Goal: Navigation & Orientation: Find specific page/section

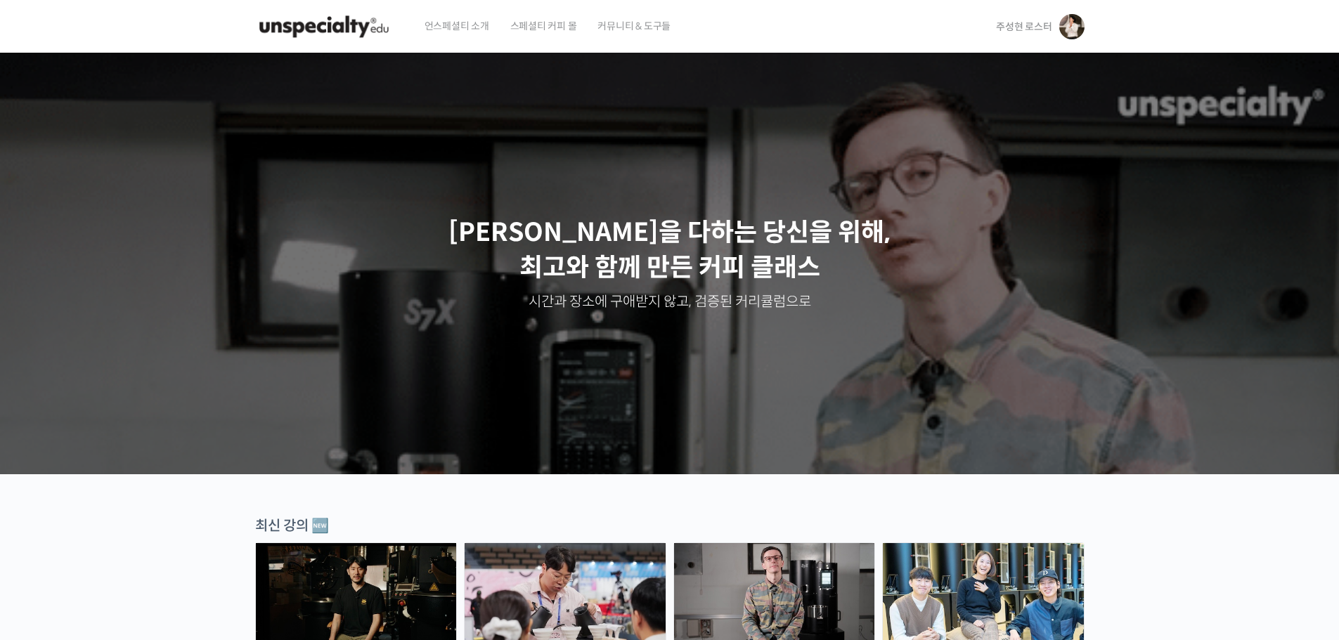
click at [1032, 25] on span "주성현 로스터" at bounding box center [1024, 26] width 56 height 13
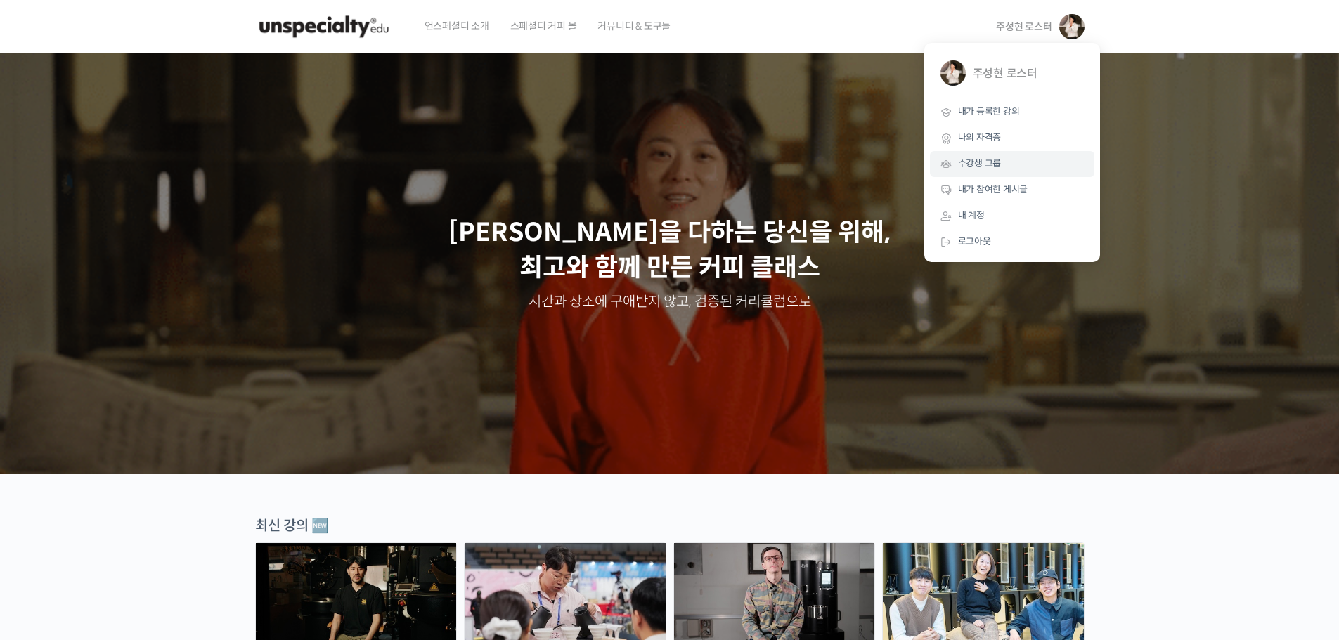
click at [948, 155] on link "수강생 그룹" at bounding box center [1012, 164] width 164 height 26
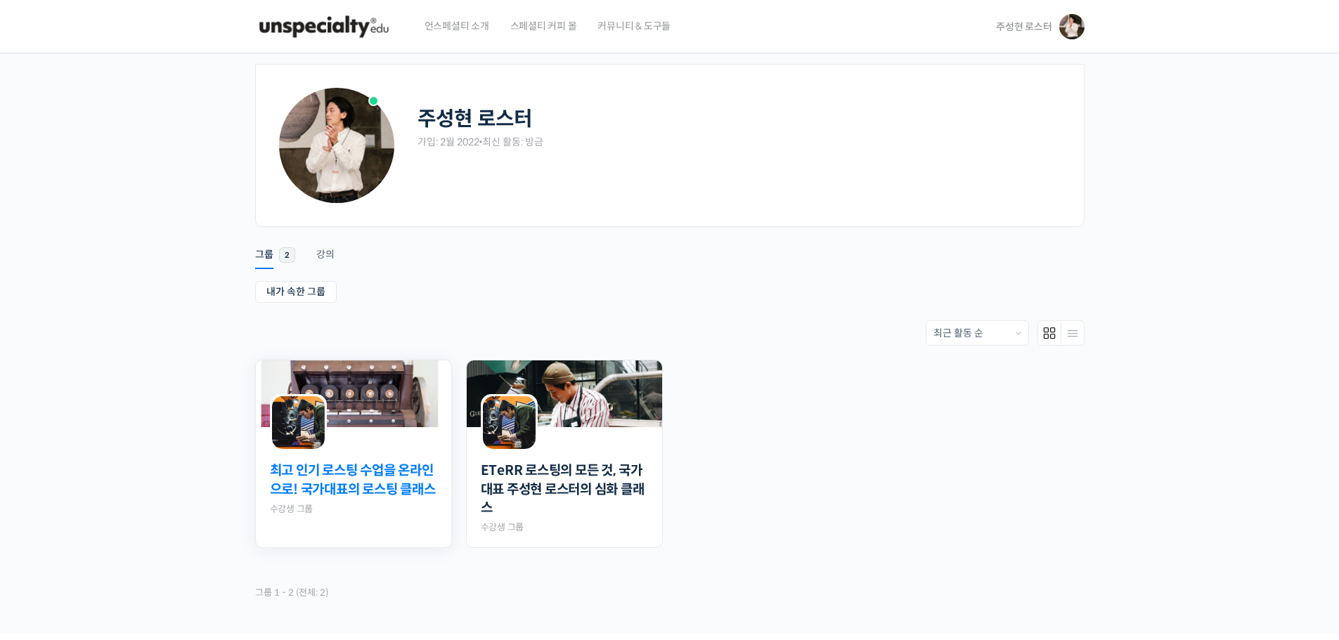
click at [415, 472] on link "최고 인기 로스팅 수업을 온라인으로! 국가대표의 로스팅 클래스" at bounding box center [353, 480] width 167 height 37
click at [498, 443] on img at bounding box center [509, 422] width 53 height 53
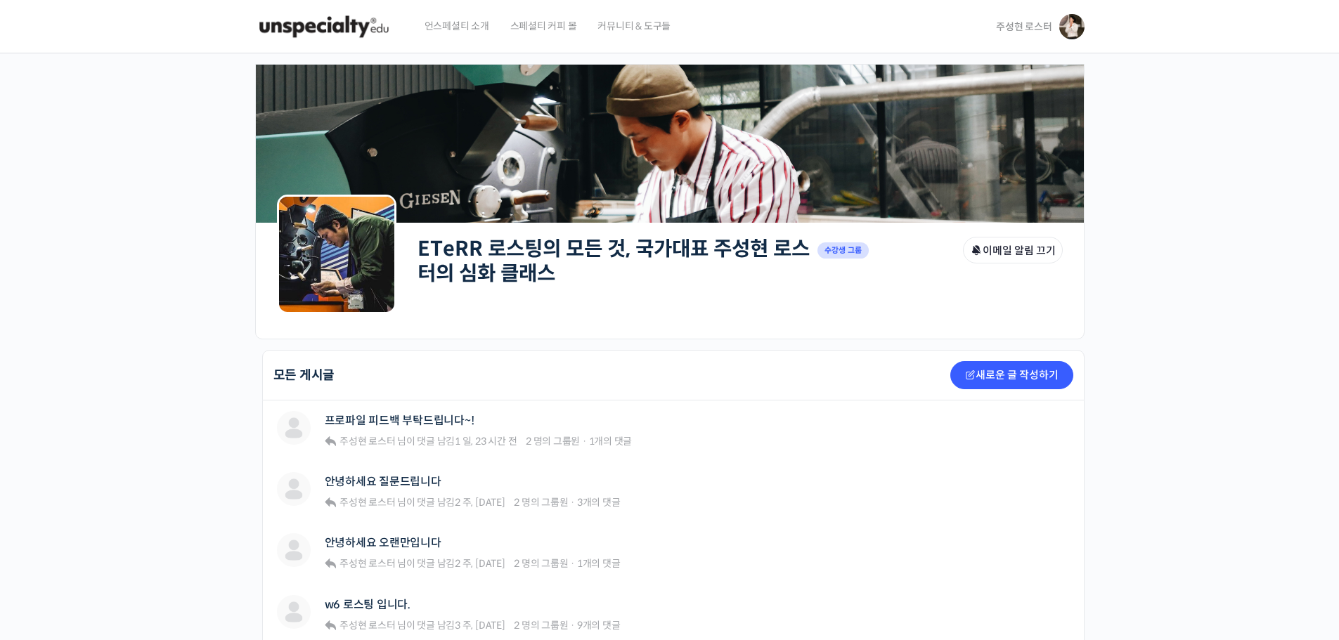
click at [346, 33] on img at bounding box center [324, 27] width 138 height 42
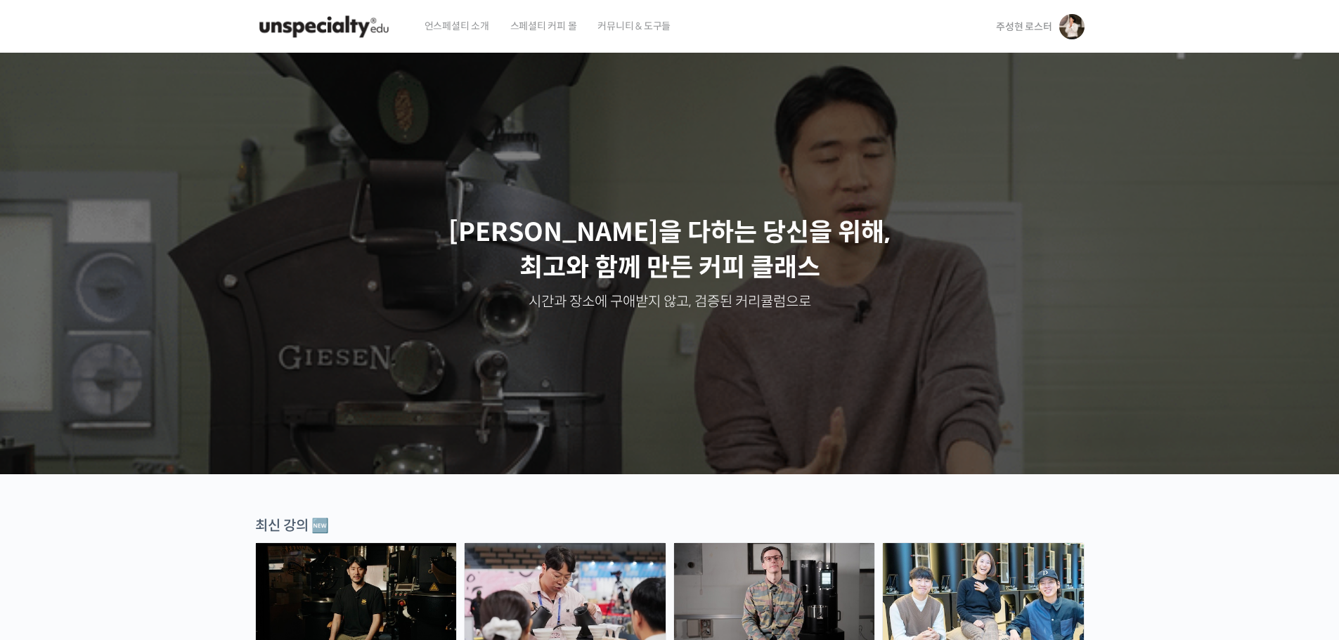
click at [346, 33] on img at bounding box center [324, 27] width 138 height 42
